Goal: Task Accomplishment & Management: Use online tool/utility

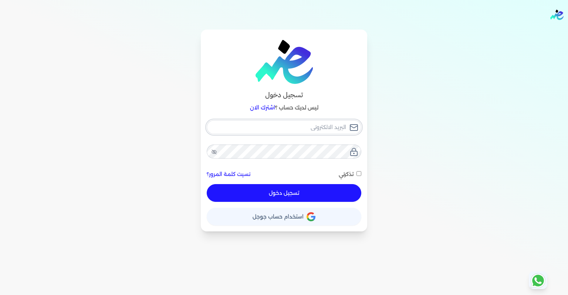
type input "[EMAIL_ADDRESS][DOMAIN_NAME]"
click at [353, 177] on span at bounding box center [354, 174] width 3 height 10
click at [356, 176] on input "تذكرني" at bounding box center [358, 173] width 5 height 5
checkbox input "true"
click at [325, 192] on button "تسجيل دخول" at bounding box center [284, 193] width 154 height 18
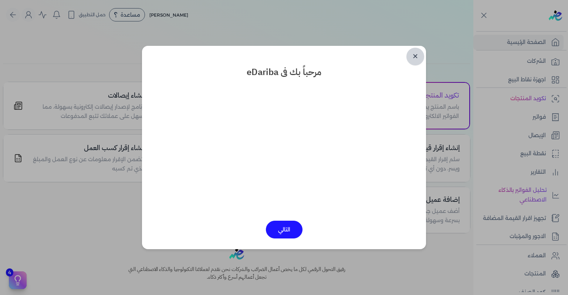
click at [415, 58] on link "✕" at bounding box center [415, 57] width 18 height 18
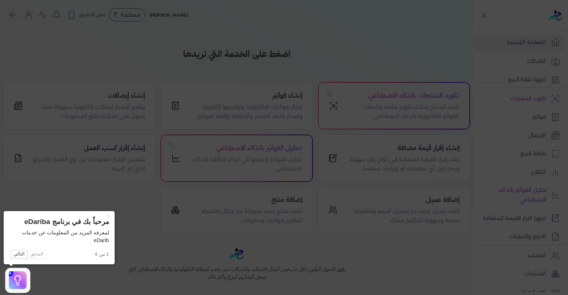
click at [418, 70] on icon at bounding box center [284, 147] width 568 height 295
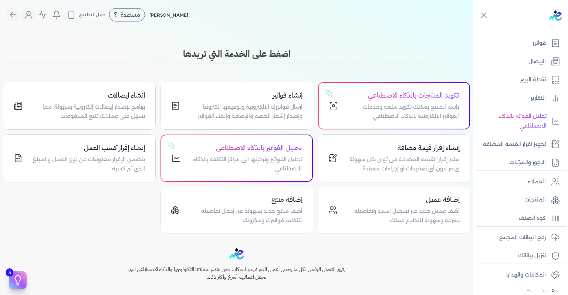
scroll to position [103, 0]
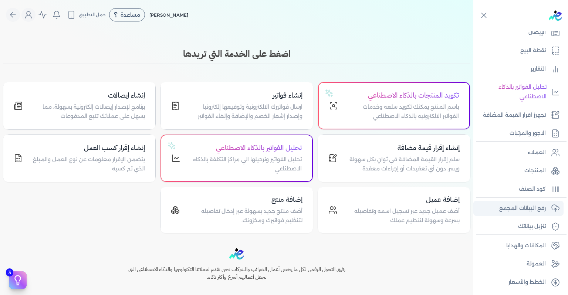
click at [543, 211] on p "رفع البيانات المجمع" at bounding box center [522, 209] width 47 height 10
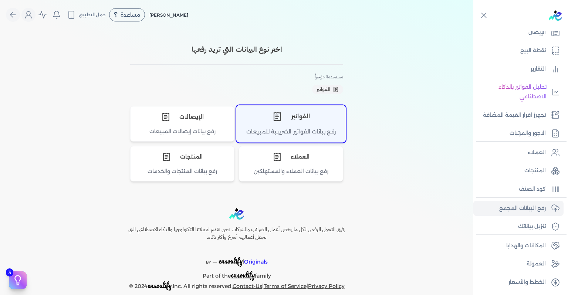
click at [282, 119] on icon "اختر نوع الفواتير" at bounding box center [277, 117] width 10 height 10
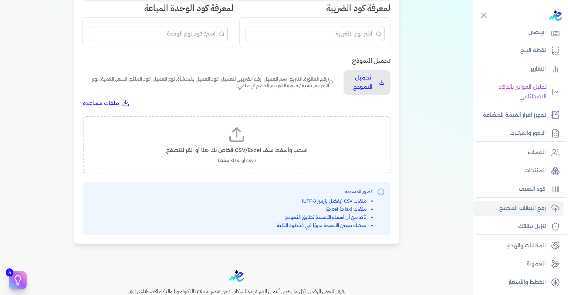
scroll to position [222, 0]
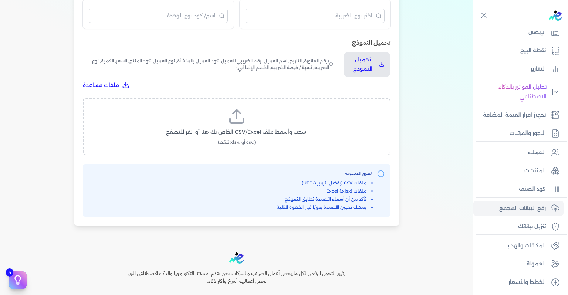
click at [257, 137] on label "اسحب وأسقط ملف CSV/Excel الخاص بك هنا أو انقر للتصفح (.csv أو .xlsx فقط)" at bounding box center [236, 127] width 288 height 38
click at [0, 0] on input "اسحب وأسقط ملف CSV/Excel الخاص بك هنا أو انقر للتصفح (.csv أو .xlsx فقط)" at bounding box center [0, 0] width 0 height 0
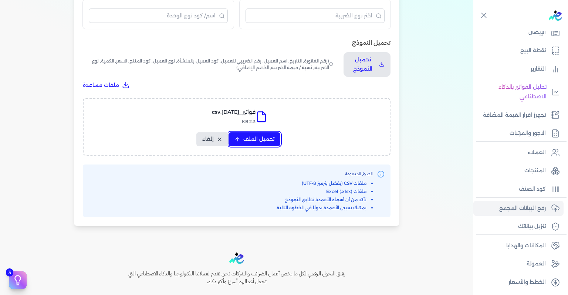
click at [254, 137] on span "تحميل الملف" at bounding box center [258, 139] width 31 height 8
select select "رقم الفاتورة"
select select "التاريخ"
select select "أسم العميل"
select select "الرقم الضريبي"
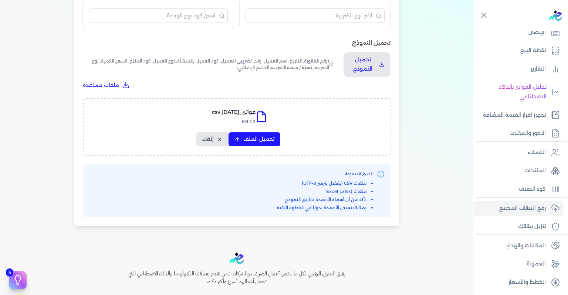
select select "نوع العميل"
select select "سيريال المنتج"
select select "السعر"
select select "الكمية"
select select "نوع الضريبة"
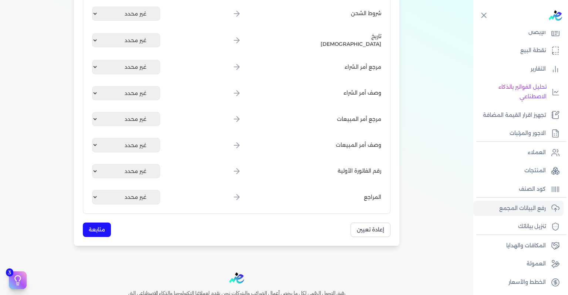
scroll to position [917, 0]
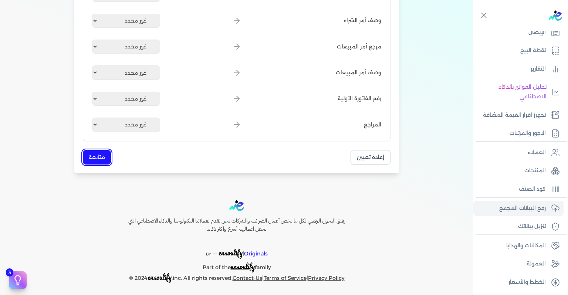
click at [105, 153] on button "متابعة" at bounding box center [97, 157] width 28 height 14
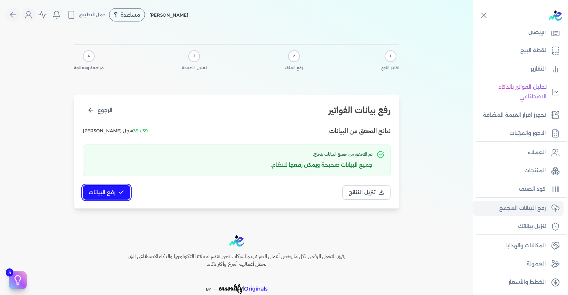
click at [112, 191] on span "رفع البيانات" at bounding box center [102, 192] width 27 height 8
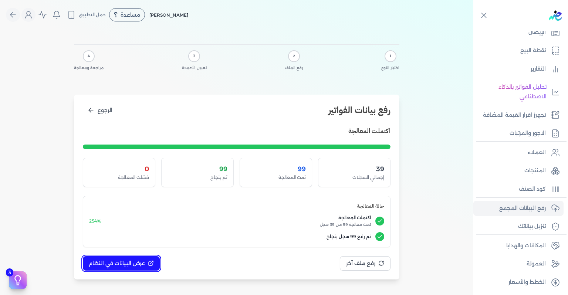
click at [134, 265] on span "عرض البيانات في النظام" at bounding box center [117, 263] width 56 height 8
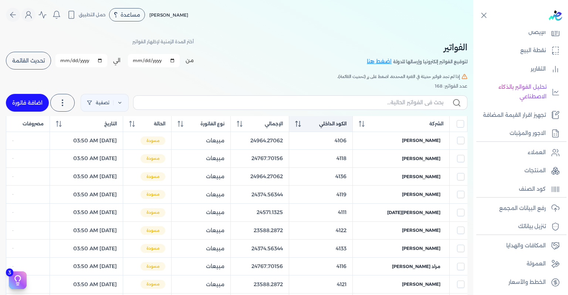
click at [335, 123] on span "الكود الداخلي" at bounding box center [332, 123] width 27 height 7
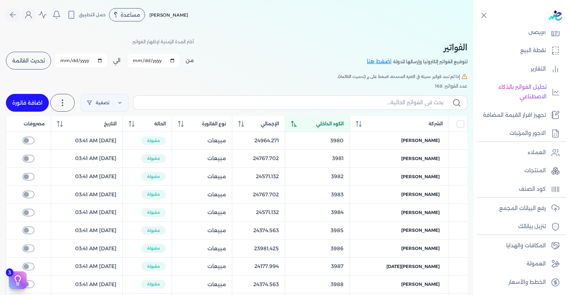
click at [335, 123] on span "الكود الداخلي" at bounding box center [329, 123] width 27 height 7
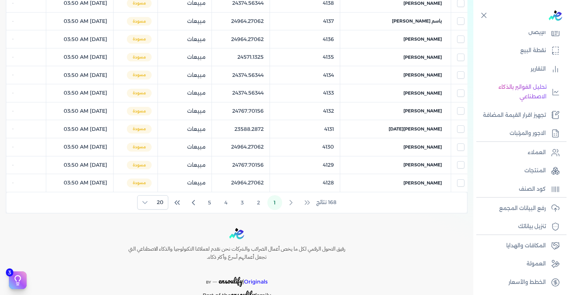
scroll to position [358, 0]
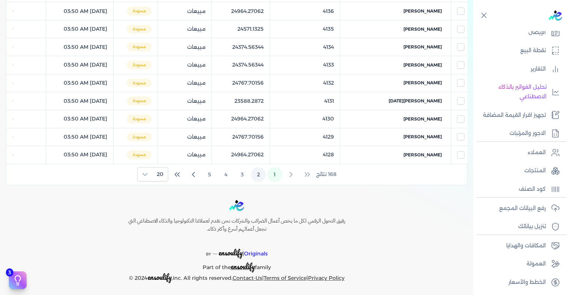
click at [256, 174] on button "2" at bounding box center [258, 174] width 15 height 15
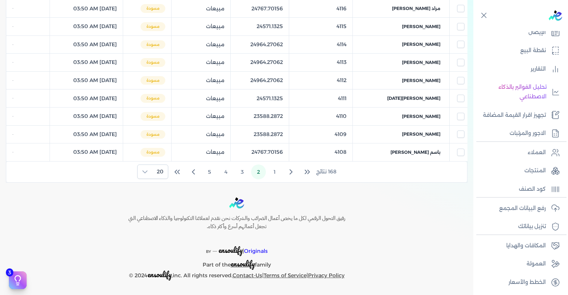
scroll to position [327, 0]
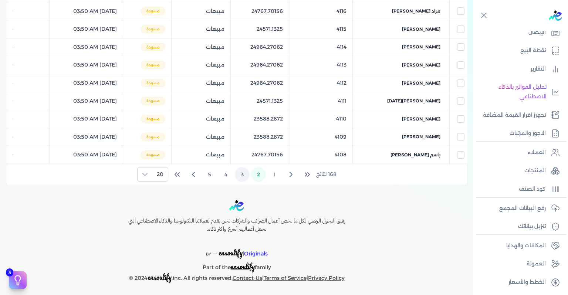
click at [245, 174] on button "3" at bounding box center [242, 174] width 15 height 15
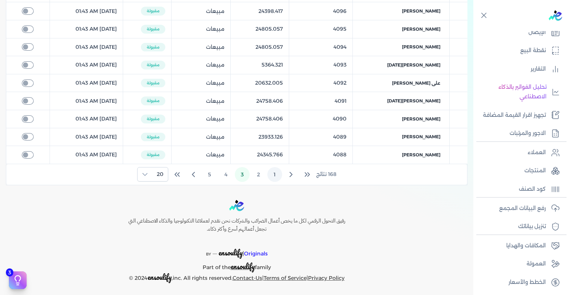
click at [272, 168] on button "1" at bounding box center [274, 174] width 15 height 15
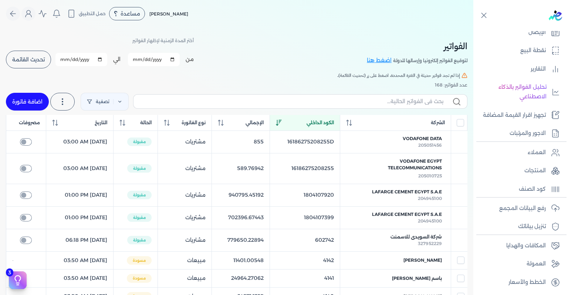
scroll to position [0, 0]
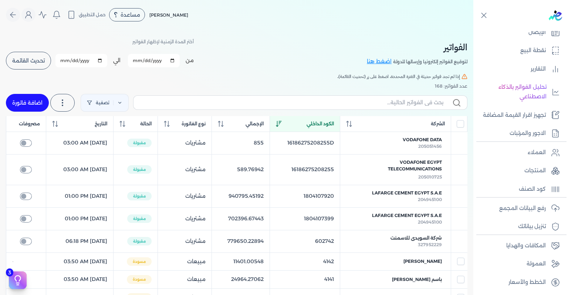
click at [51, 62] on button "تحديث القائمة" at bounding box center [28, 61] width 45 height 18
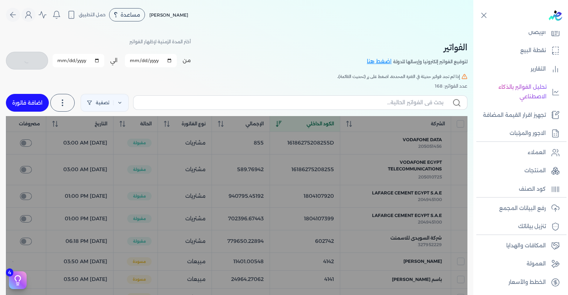
checkbox input "false"
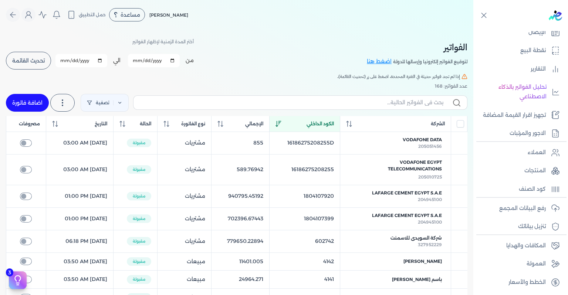
scroll to position [74, 0]
